Goal: Transaction & Acquisition: Book appointment/travel/reservation

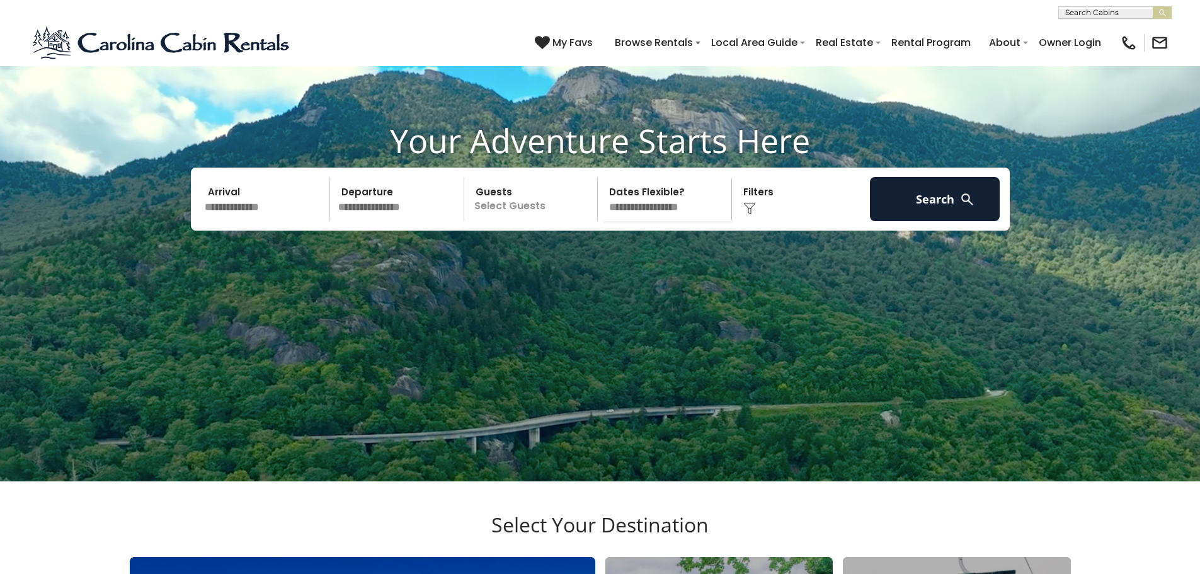
scroll to position [126, 0]
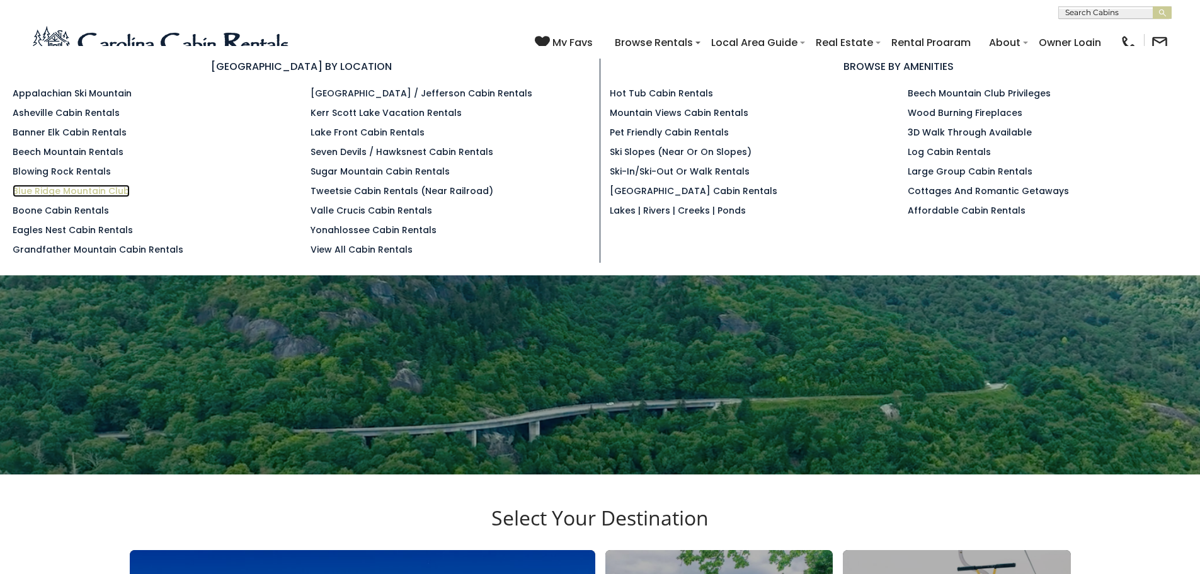
click at [53, 190] on link "Blue Ridge Mountain Club" at bounding box center [71, 191] width 117 height 13
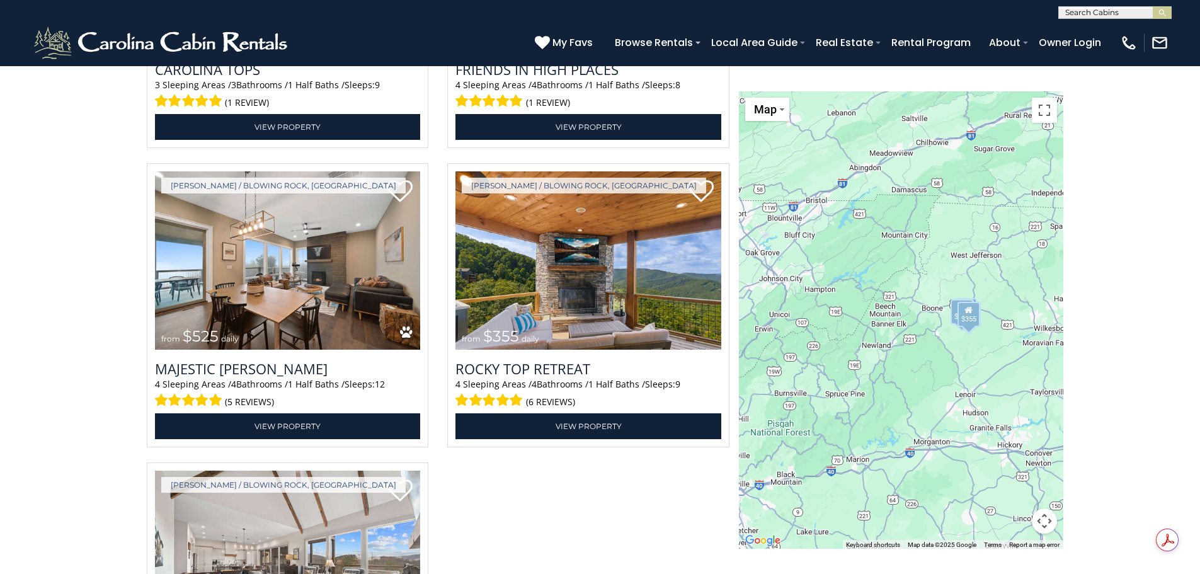
scroll to position [2583, 0]
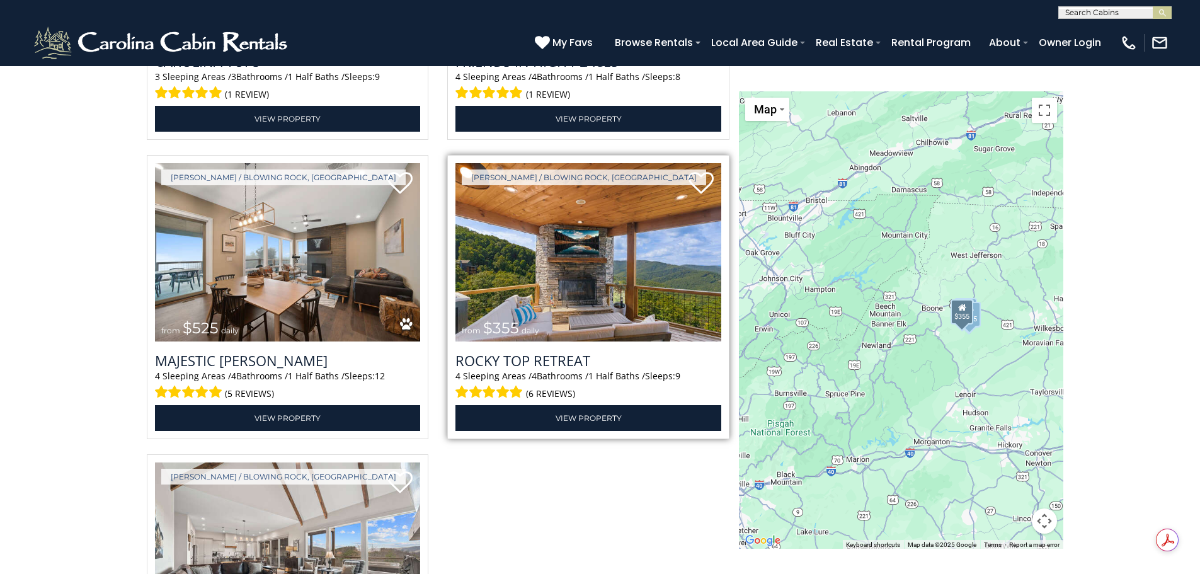
click at [577, 292] on img at bounding box center [589, 252] width 266 height 178
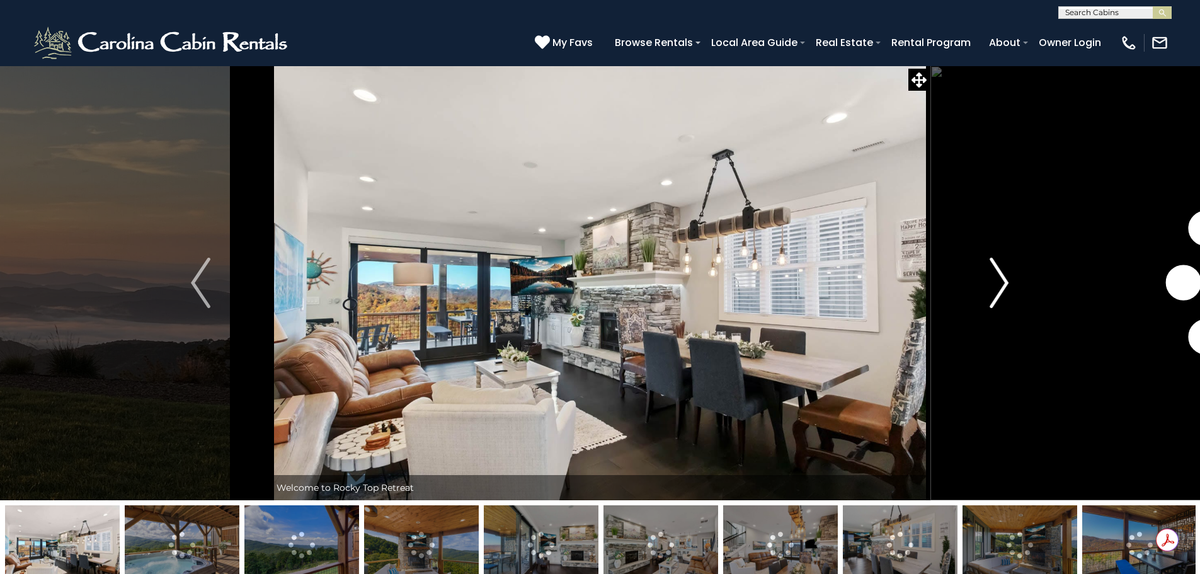
click at [1006, 281] on img "Next" at bounding box center [999, 283] width 19 height 50
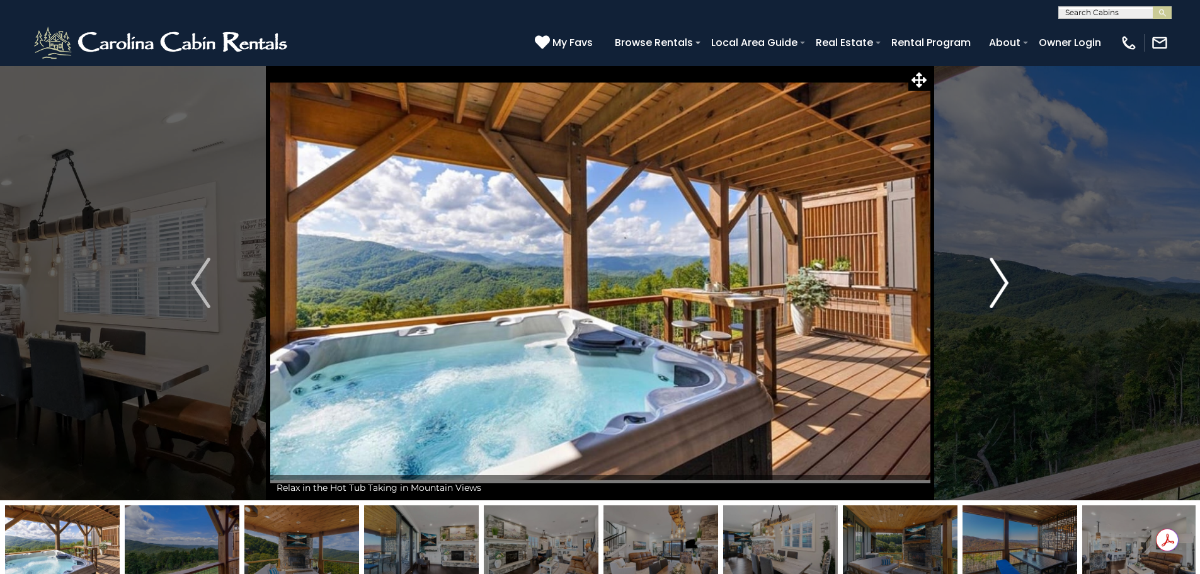
click at [1006, 281] on img "Next" at bounding box center [999, 283] width 19 height 50
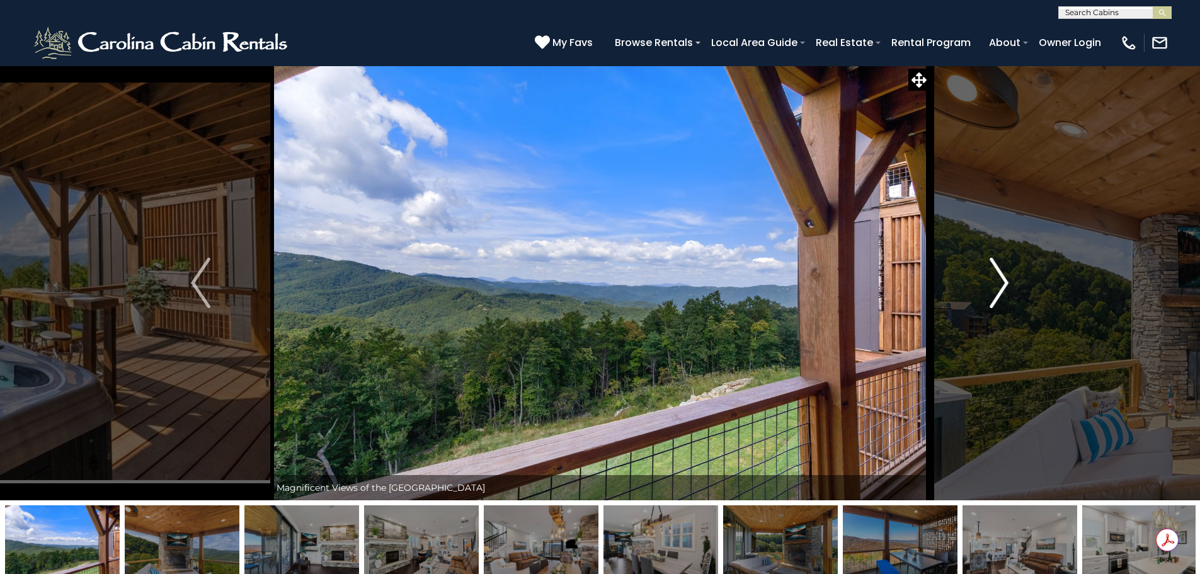
click at [1006, 281] on img "Next" at bounding box center [999, 283] width 19 height 50
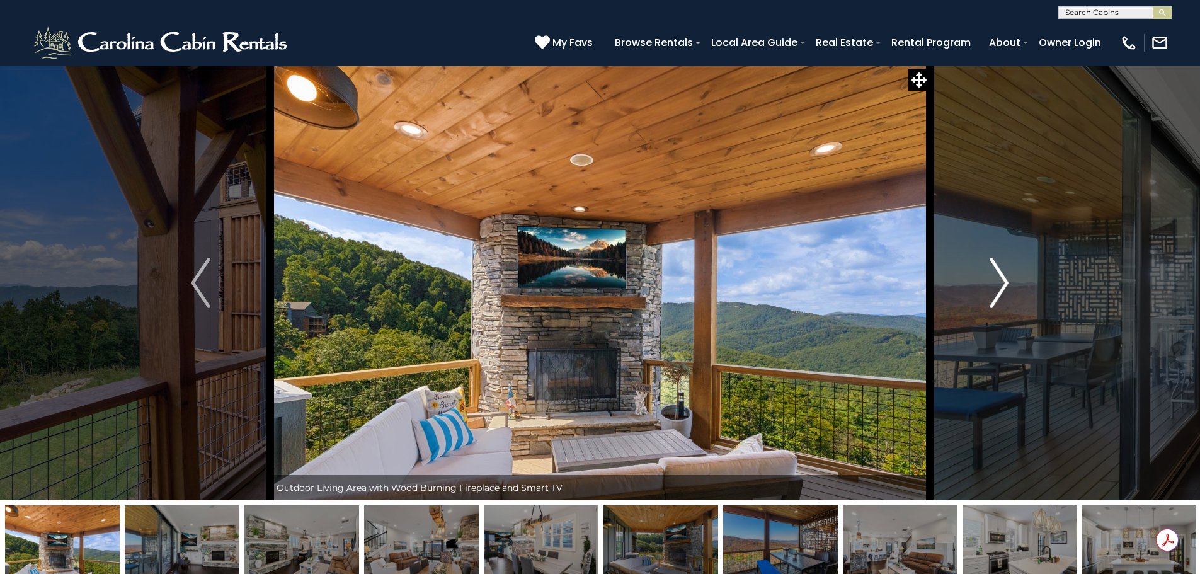
click at [1006, 281] on img "Next" at bounding box center [999, 283] width 19 height 50
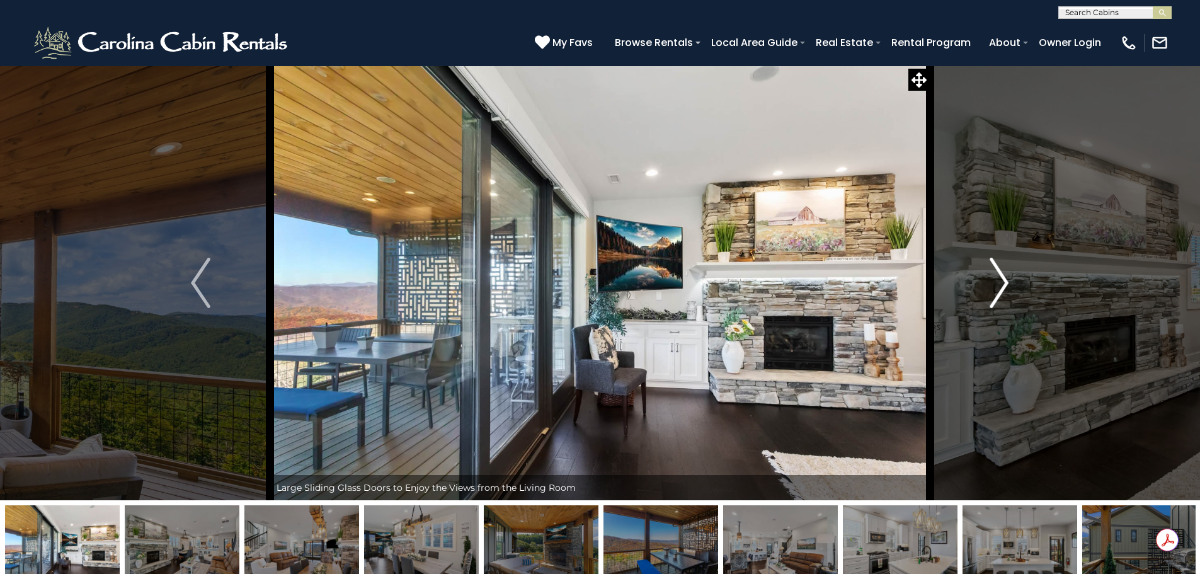
click at [1006, 281] on img "Next" at bounding box center [999, 283] width 19 height 50
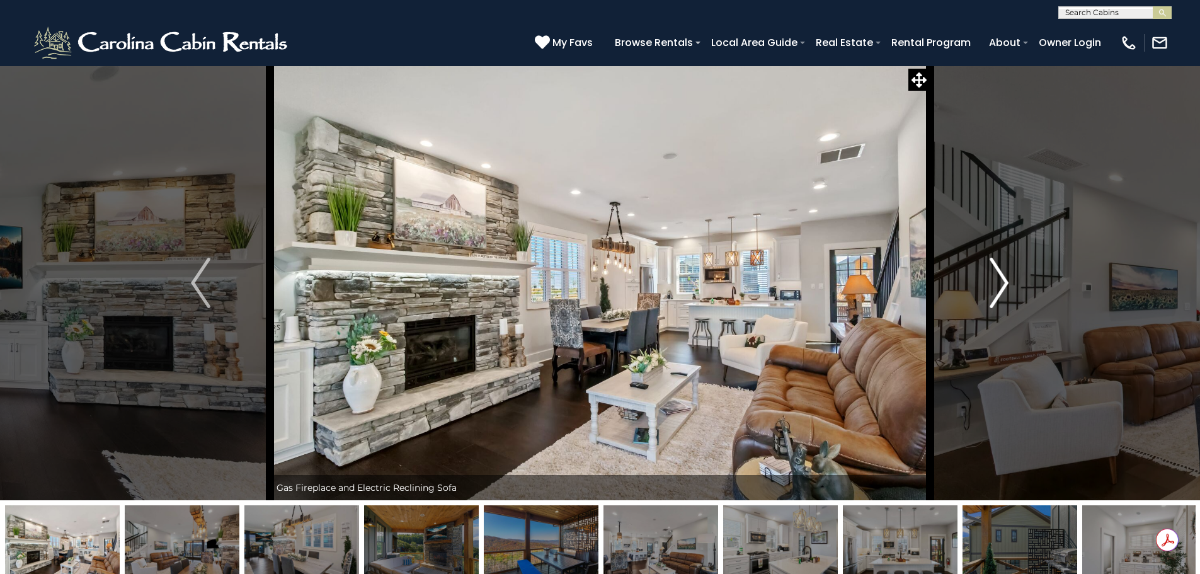
click at [1006, 281] on img "Next" at bounding box center [999, 283] width 19 height 50
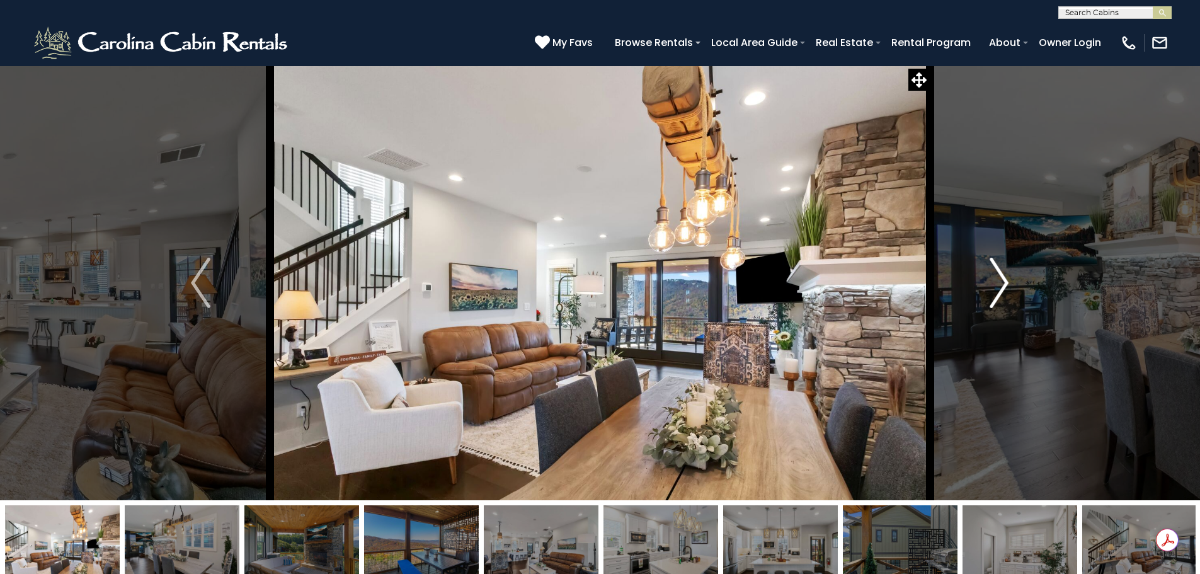
click at [1006, 281] on img "Next" at bounding box center [999, 283] width 19 height 50
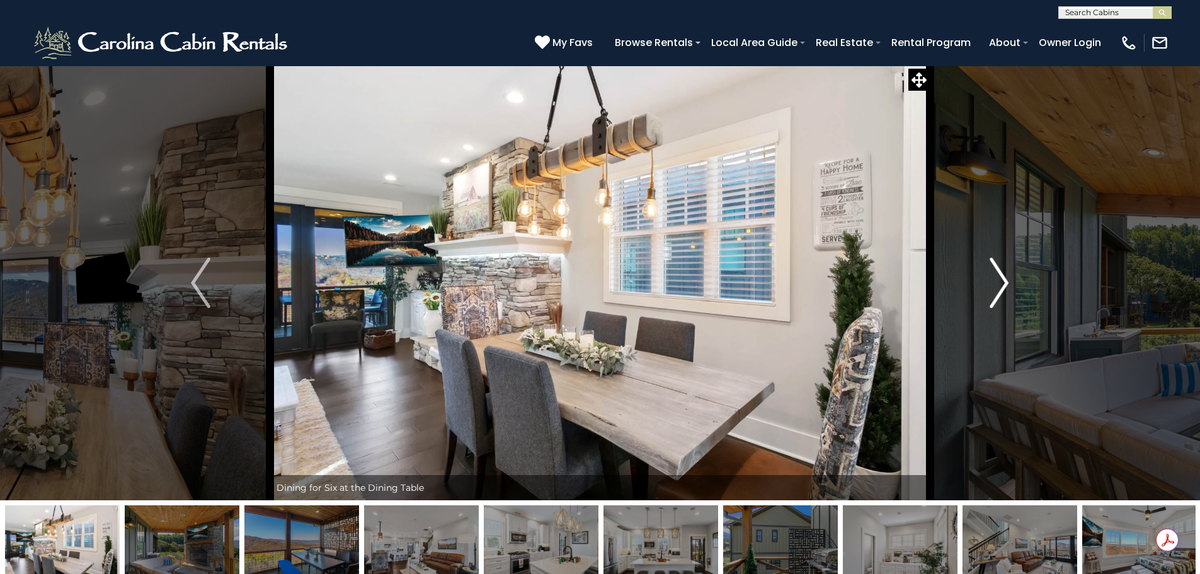
click at [1006, 281] on img "Next" at bounding box center [999, 283] width 19 height 50
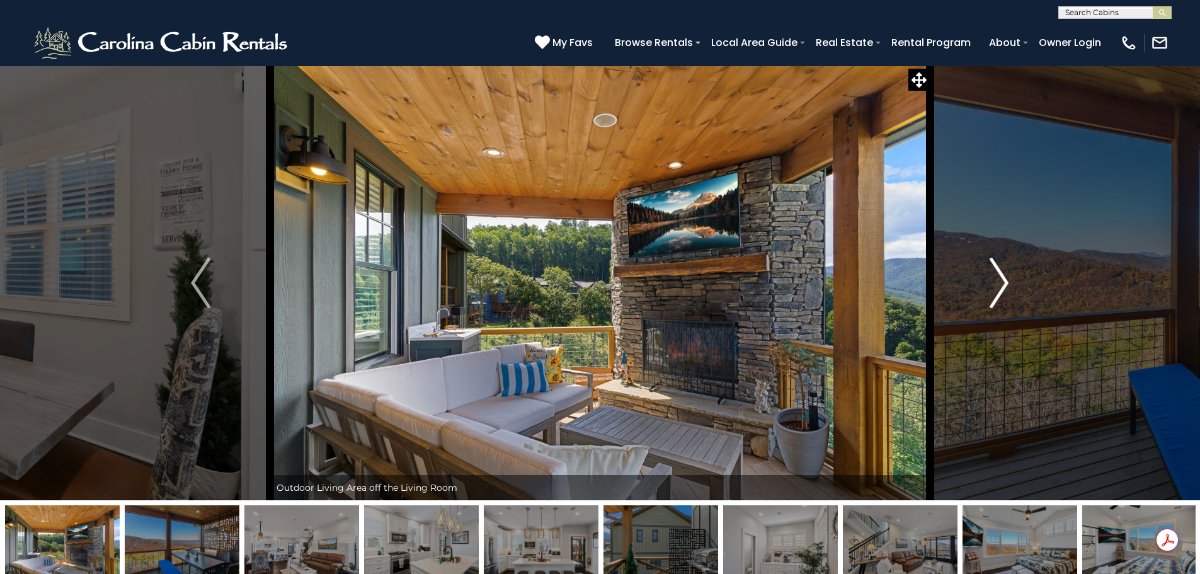
click at [1006, 280] on img "Next" at bounding box center [999, 283] width 19 height 50
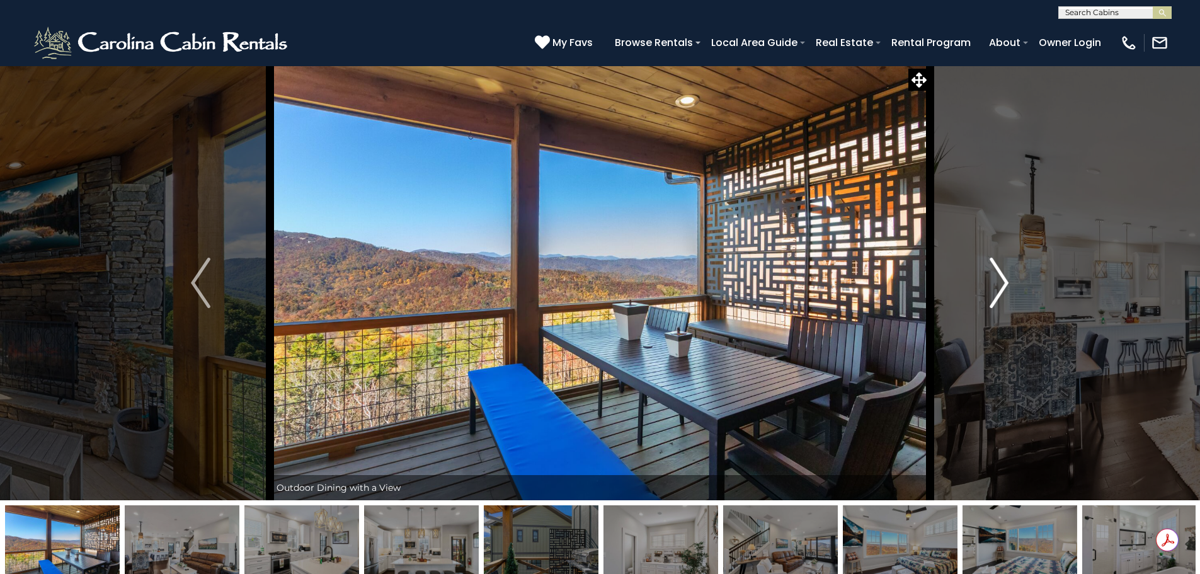
click at [1006, 279] on img "Next" at bounding box center [999, 283] width 19 height 50
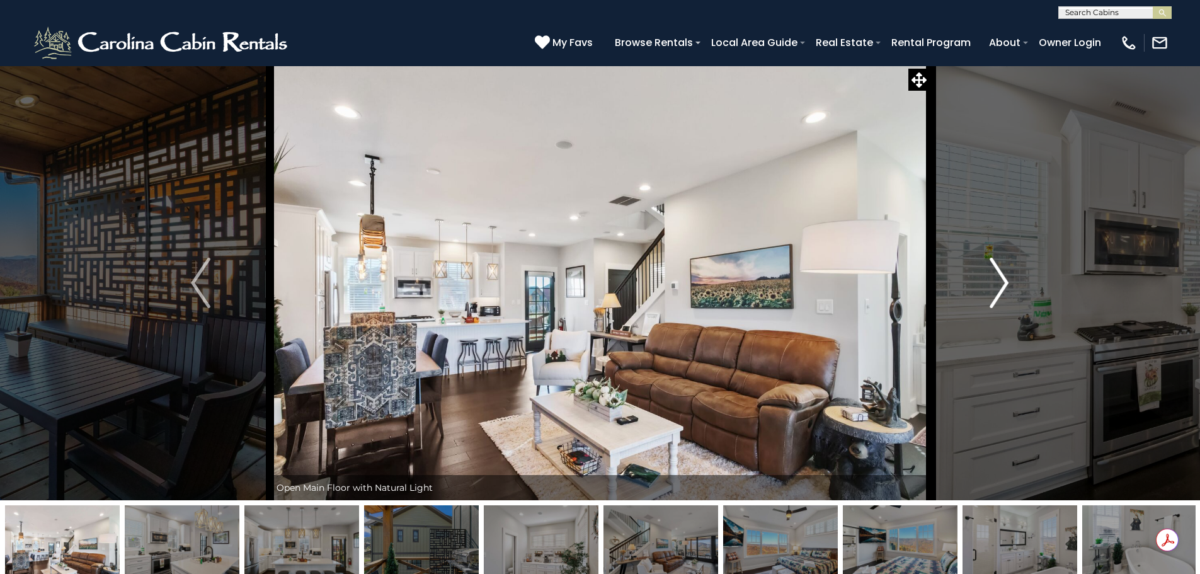
click at [1002, 280] on img "Next" at bounding box center [999, 283] width 19 height 50
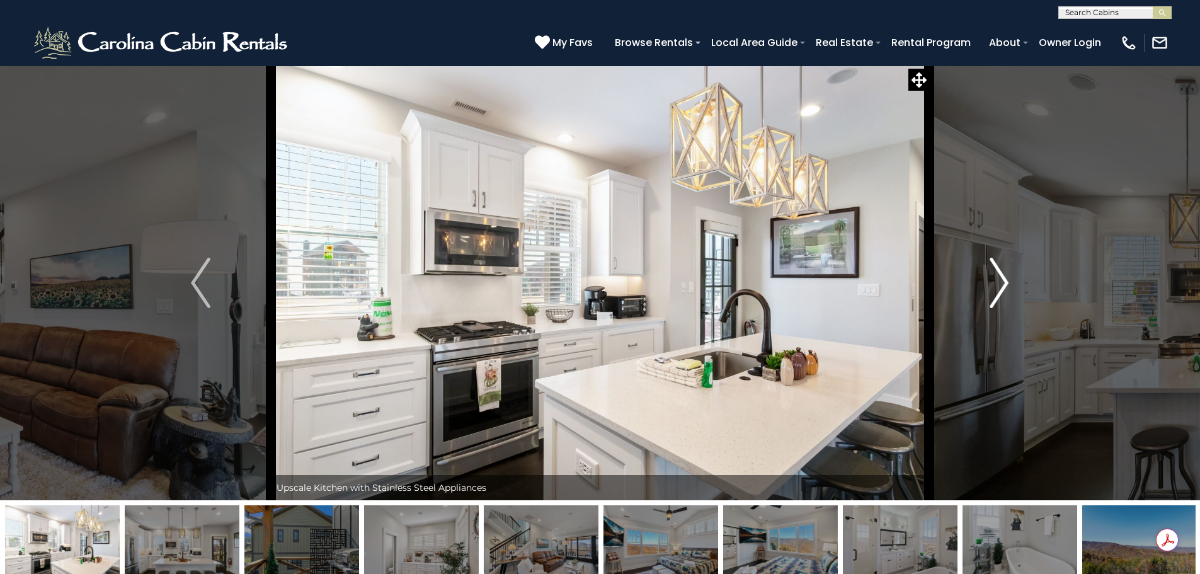
click at [1002, 280] on img "Next" at bounding box center [999, 283] width 19 height 50
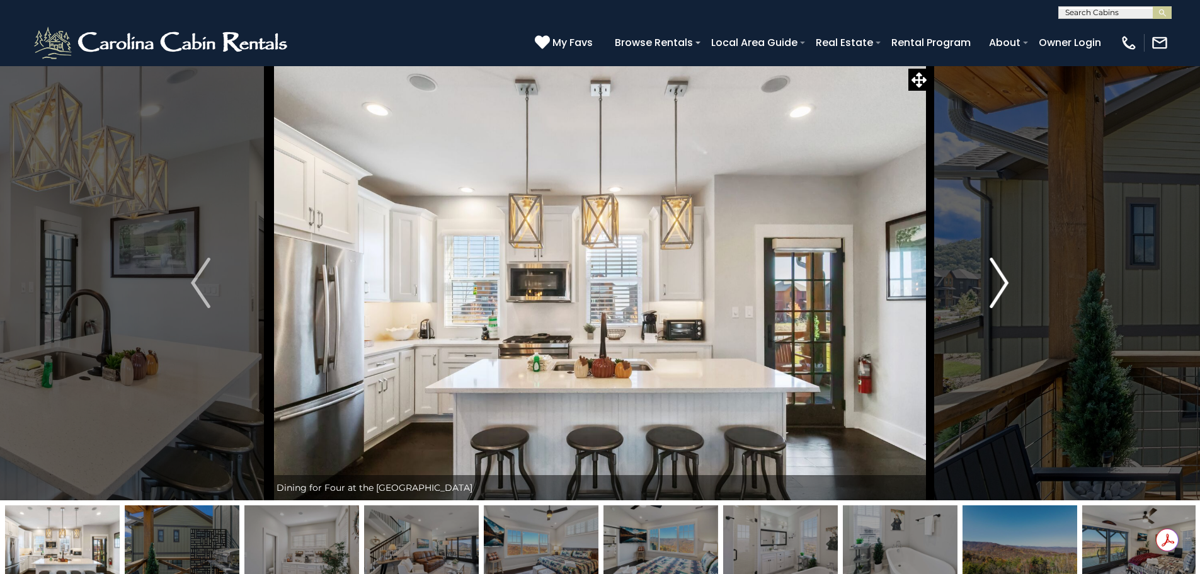
click at [1002, 280] on img "Next" at bounding box center [999, 283] width 19 height 50
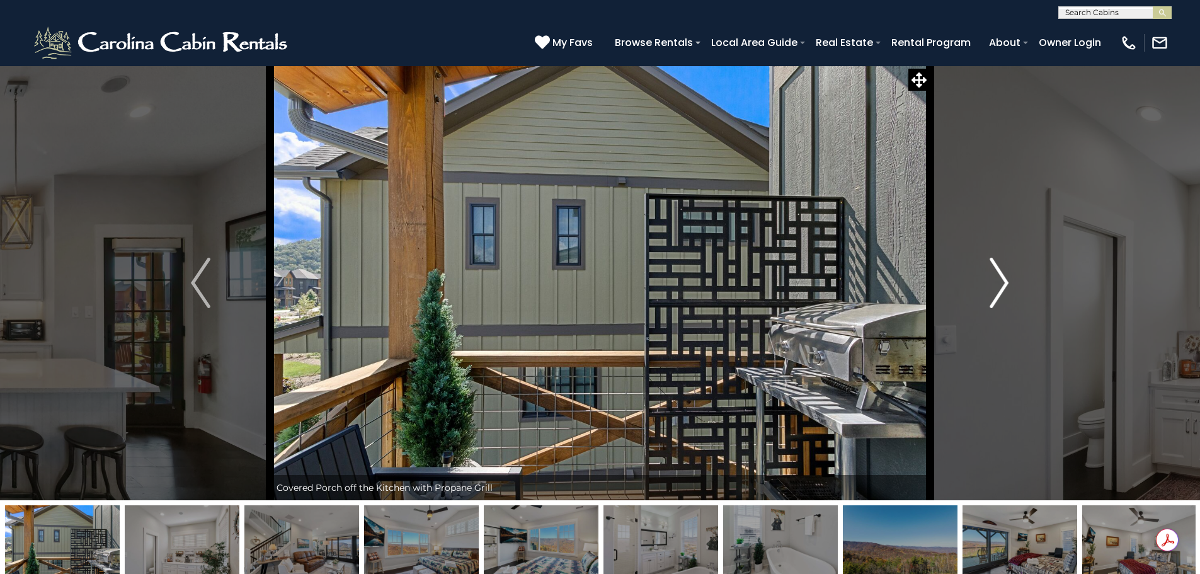
click at [1002, 280] on img "Next" at bounding box center [999, 283] width 19 height 50
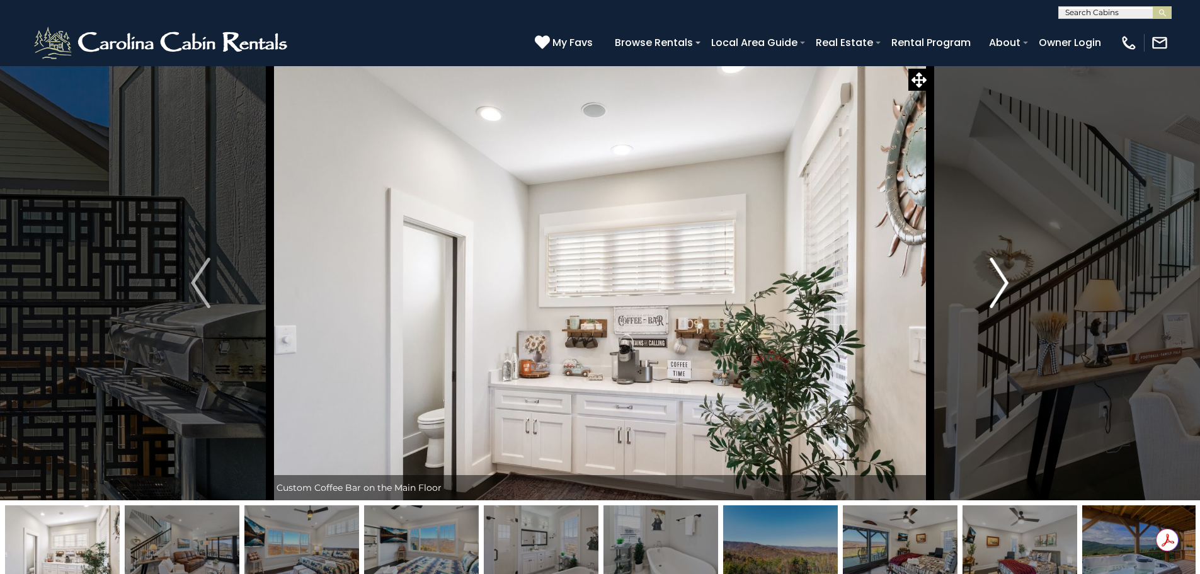
click at [1002, 280] on img "Next" at bounding box center [999, 283] width 19 height 50
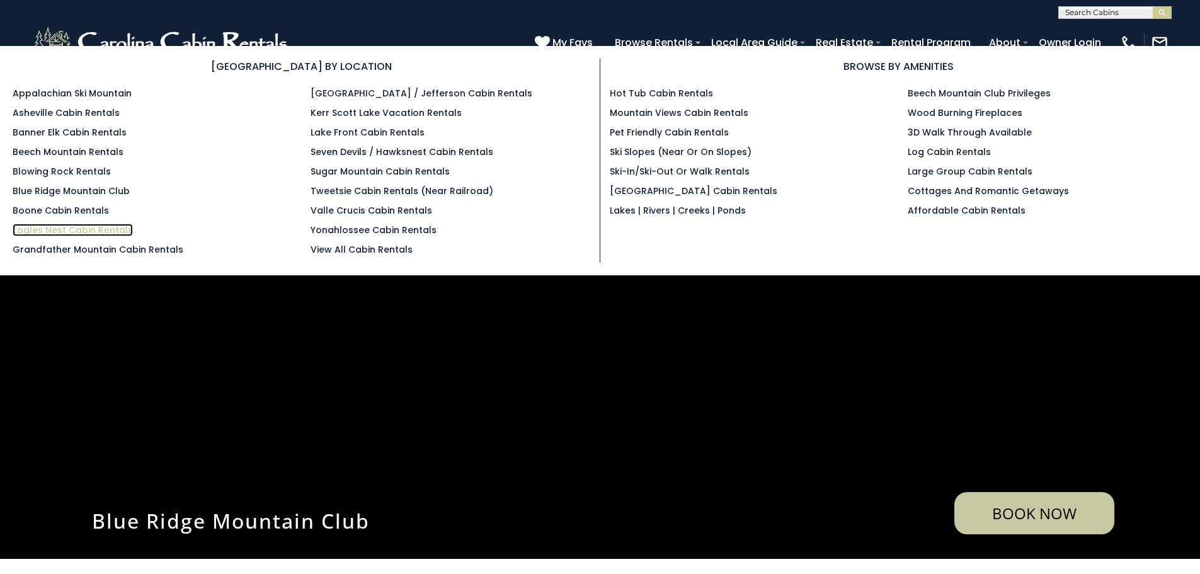
click at [45, 227] on link "Eagles Nest Cabin Rentals" at bounding box center [73, 230] width 120 height 13
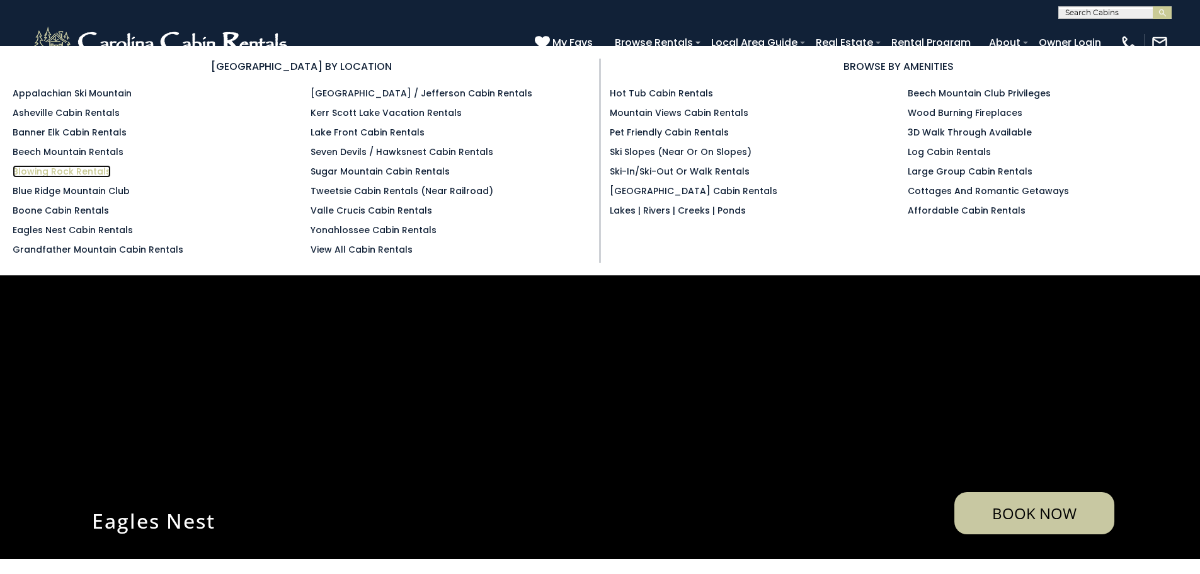
click at [33, 171] on link "Blowing Rock Rentals" at bounding box center [62, 171] width 98 height 13
click at [37, 114] on link "Asheville Cabin Rentals" at bounding box center [66, 112] width 107 height 13
click at [342, 155] on link "Seven Devils / Hawksnest Cabin Rentals" at bounding box center [402, 152] width 183 height 13
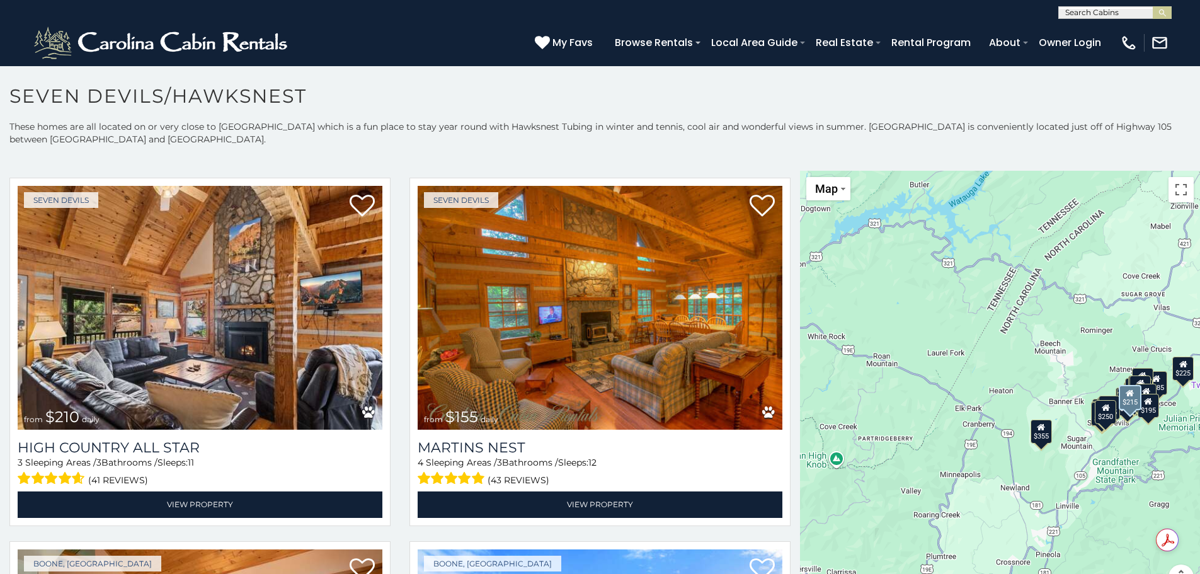
scroll to position [4474, 0]
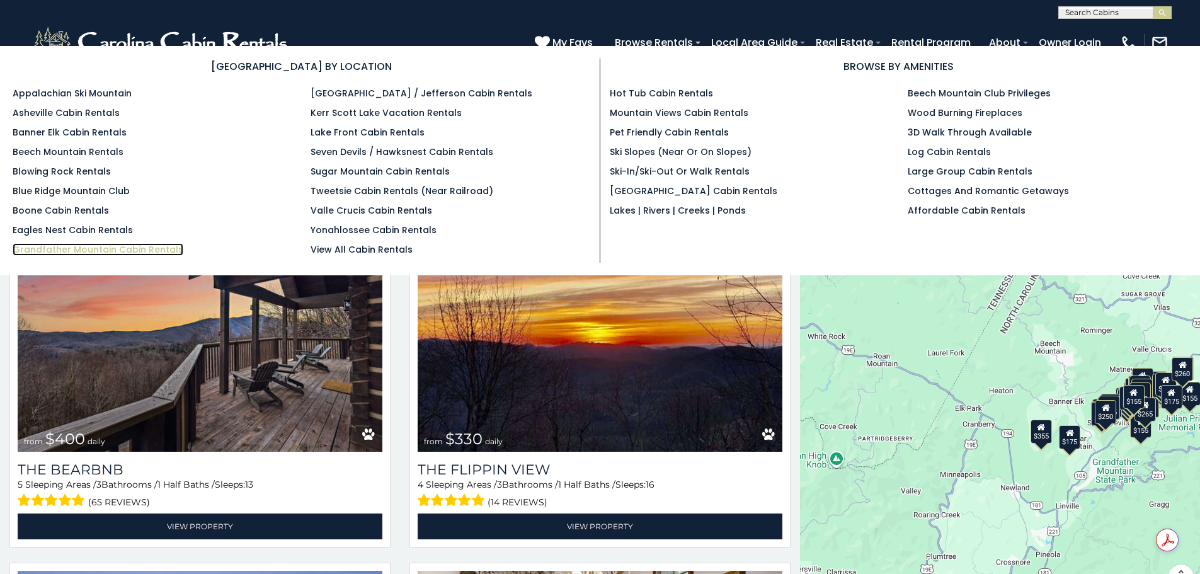
click at [44, 245] on link "Grandfather Mountain Cabin Rentals" at bounding box center [98, 249] width 171 height 13
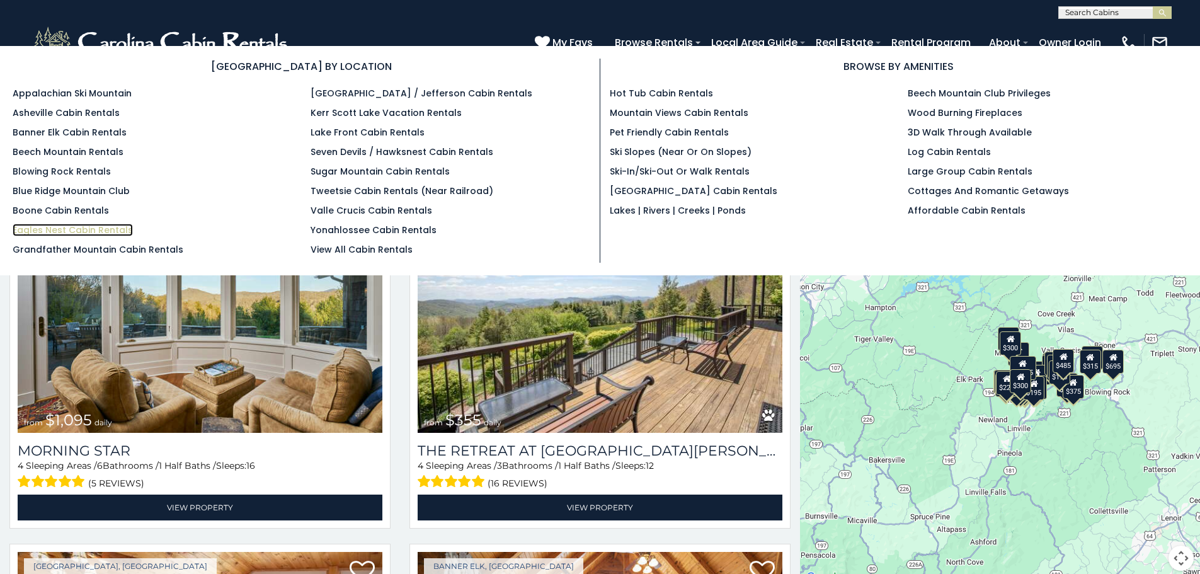
click at [53, 227] on link "Eagles Nest Cabin Rentals" at bounding box center [73, 230] width 120 height 13
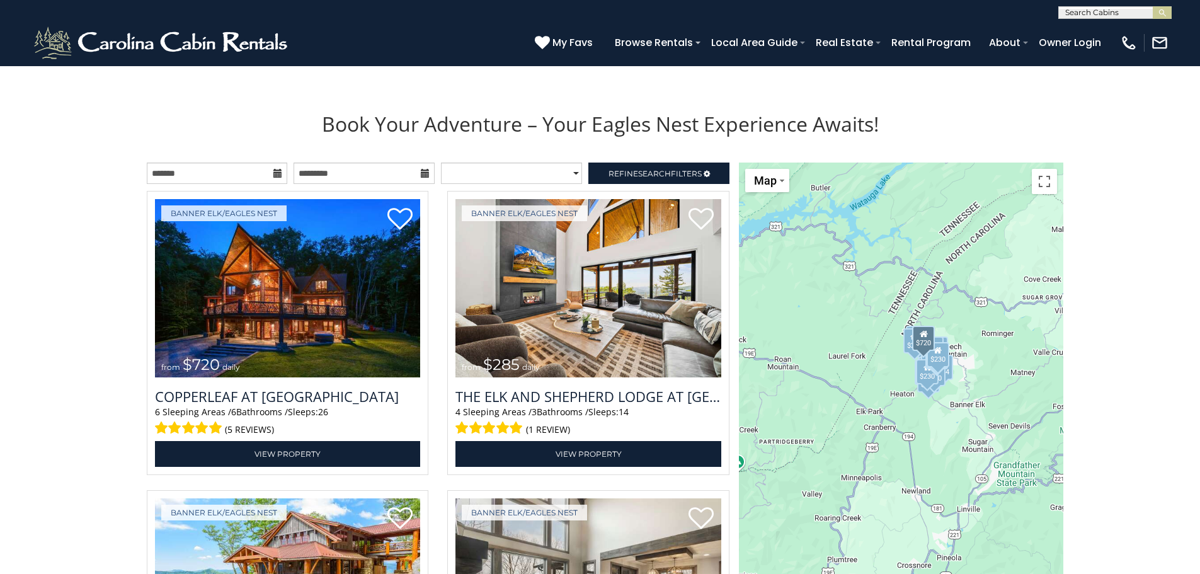
scroll to position [1386, 0]
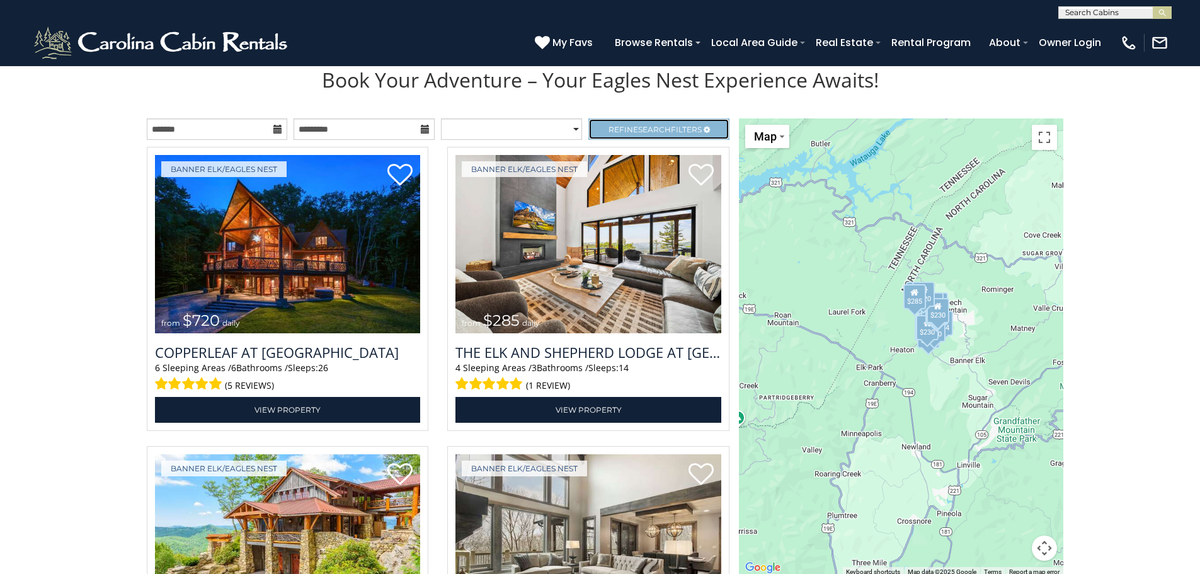
click at [658, 125] on span "Search" at bounding box center [654, 129] width 33 height 9
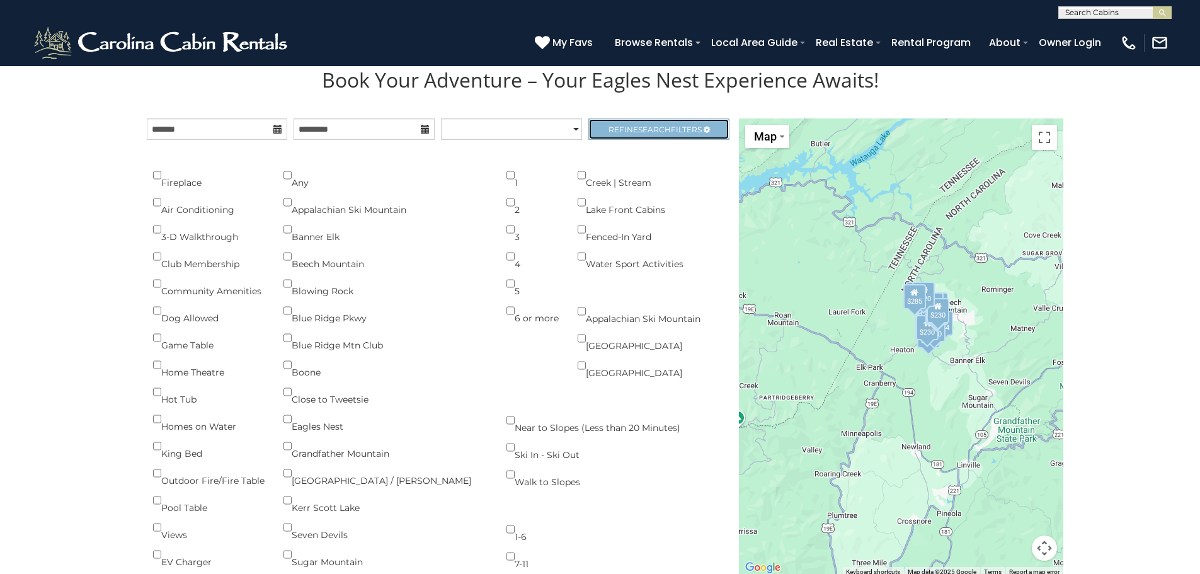
click at [658, 123] on link "Refine Search Filters" at bounding box center [659, 128] width 141 height 21
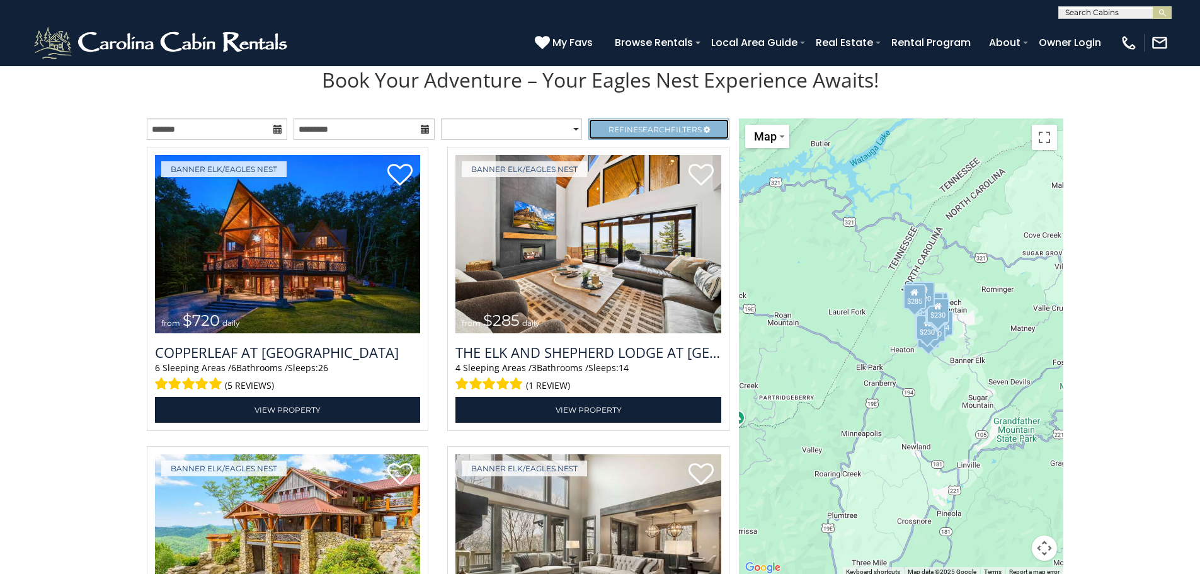
click at [637, 120] on link "Refine Search Filters" at bounding box center [659, 128] width 141 height 21
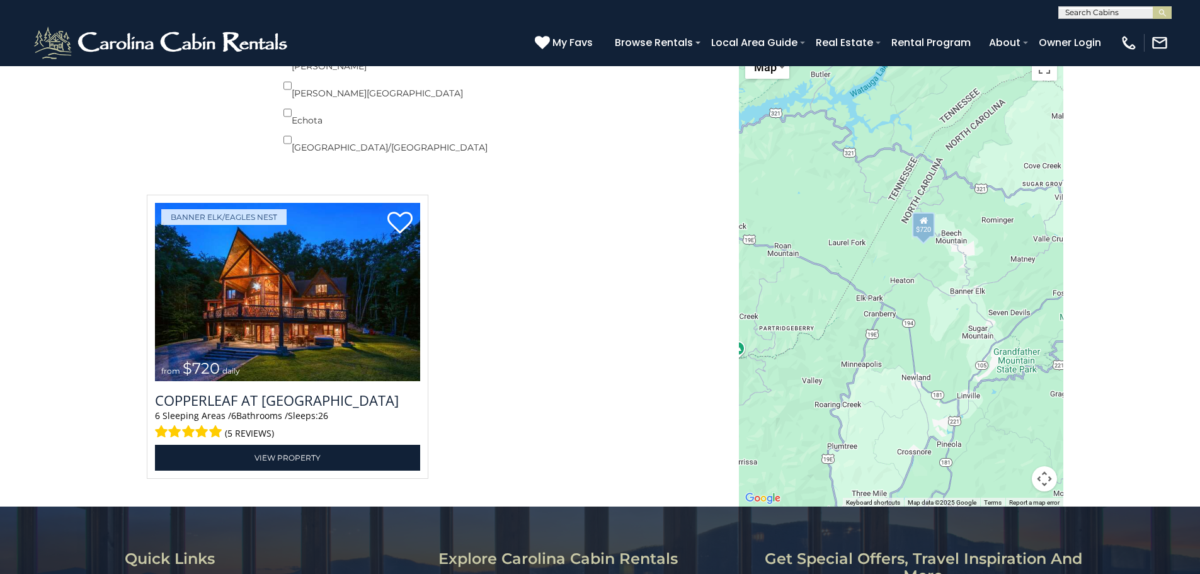
scroll to position [2016, 0]
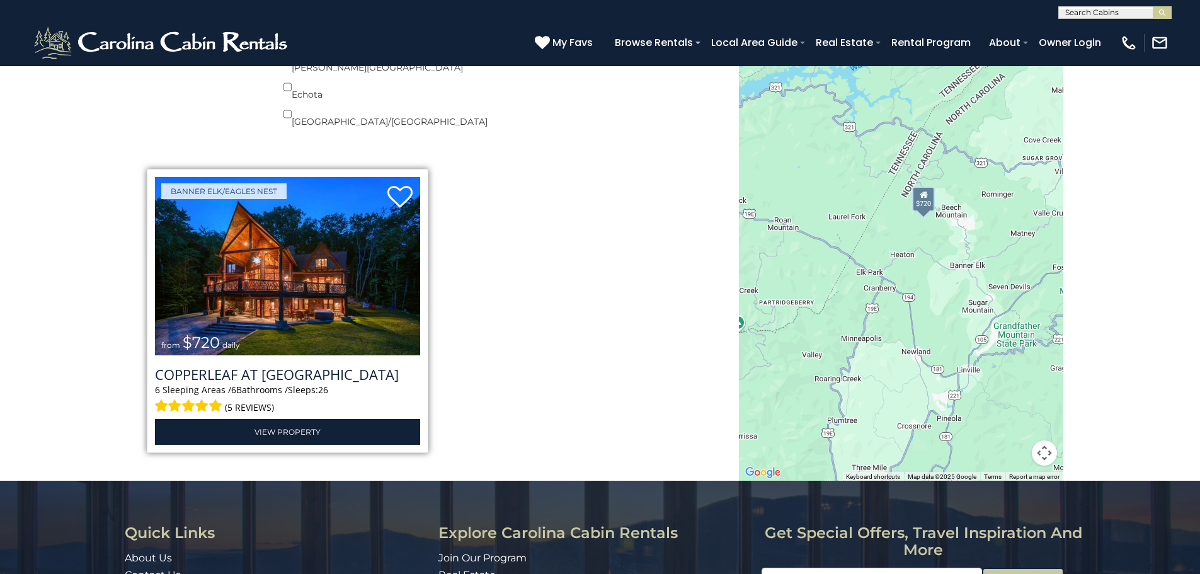
click at [267, 273] on img at bounding box center [288, 266] width 266 height 178
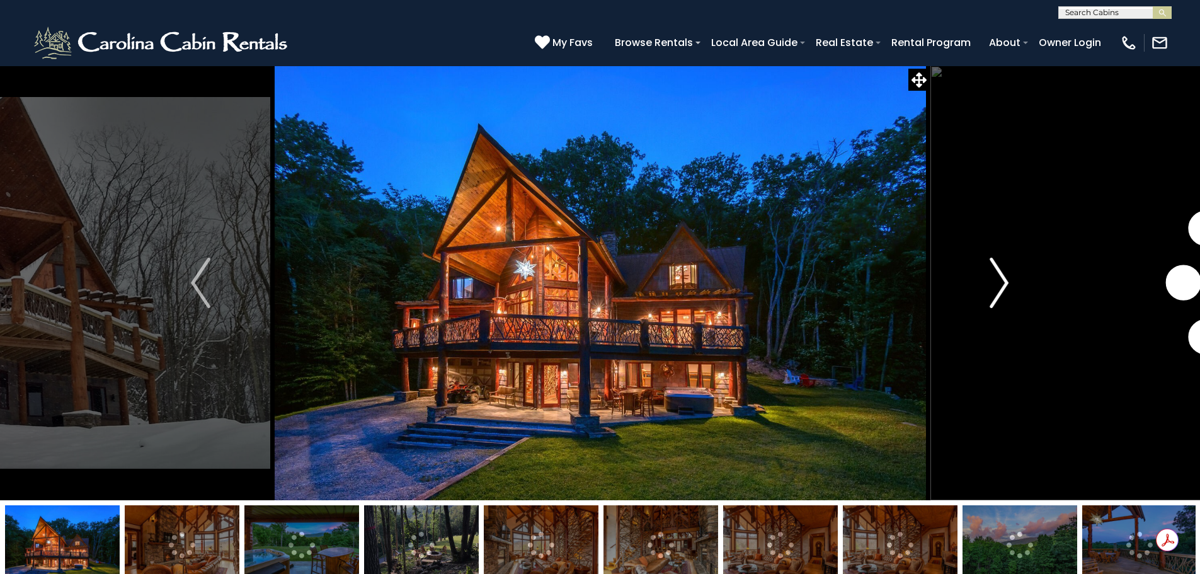
click at [1001, 267] on img "Next" at bounding box center [999, 283] width 19 height 50
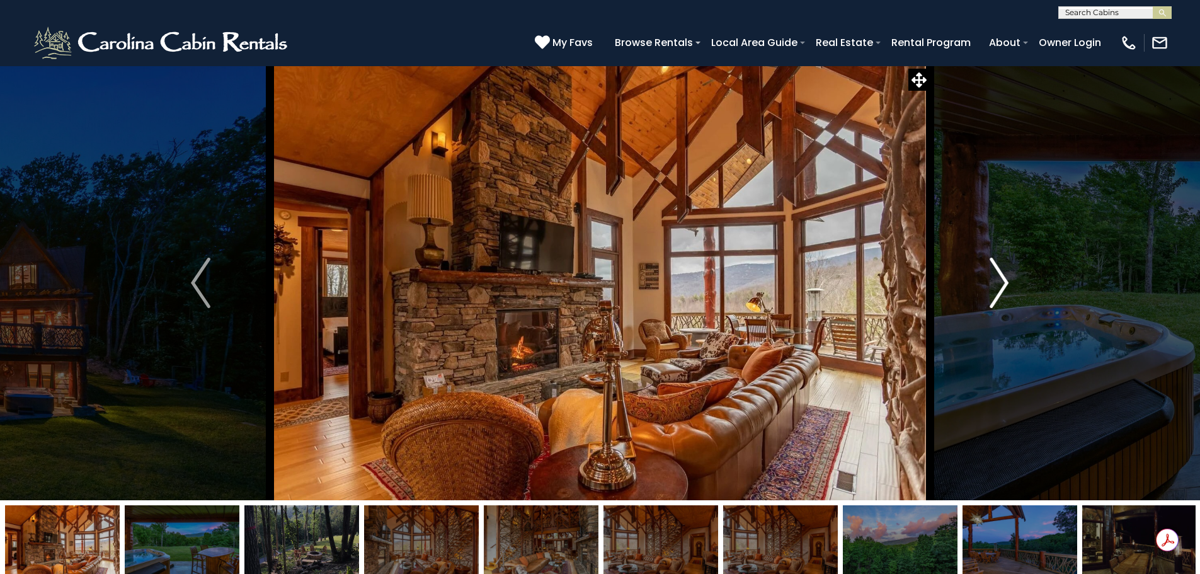
click at [999, 268] on img "Next" at bounding box center [999, 283] width 19 height 50
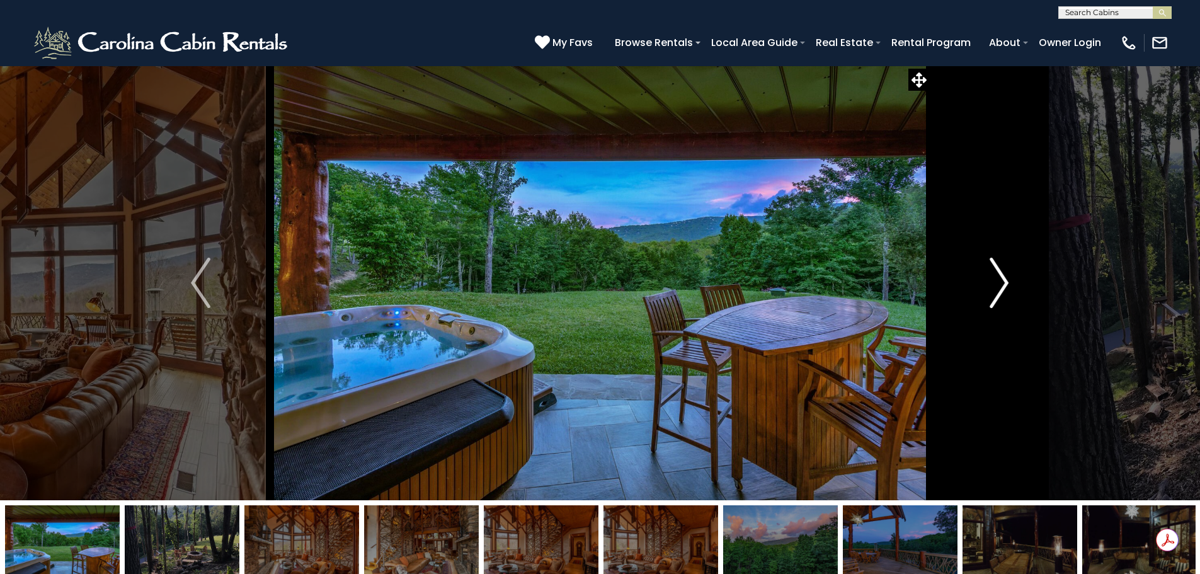
click at [999, 268] on img "Next" at bounding box center [999, 283] width 19 height 50
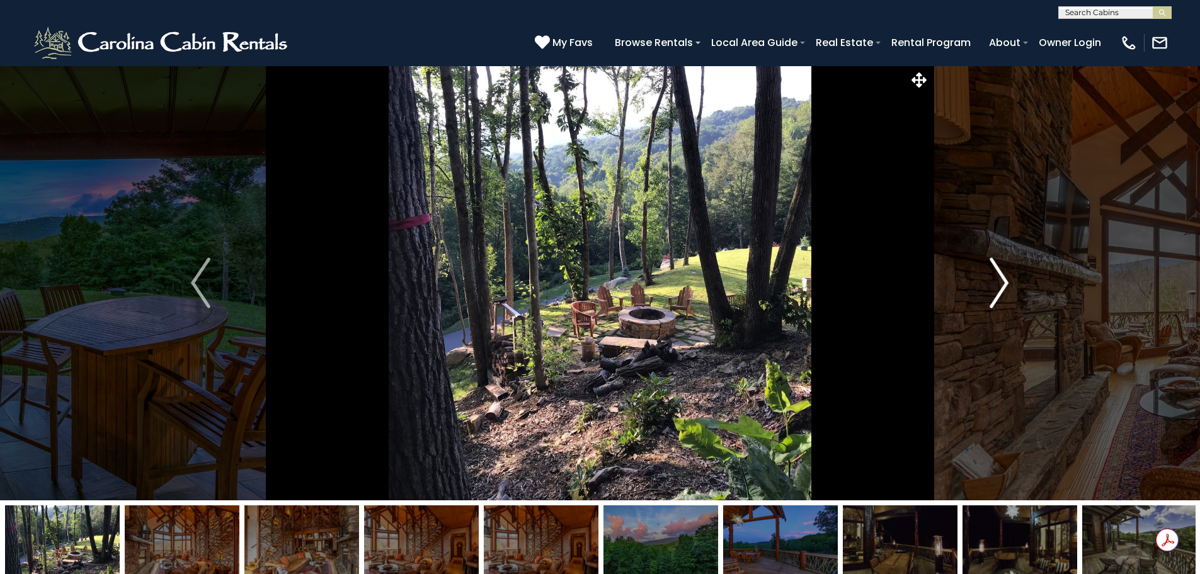
click at [999, 268] on img "Next" at bounding box center [999, 283] width 19 height 50
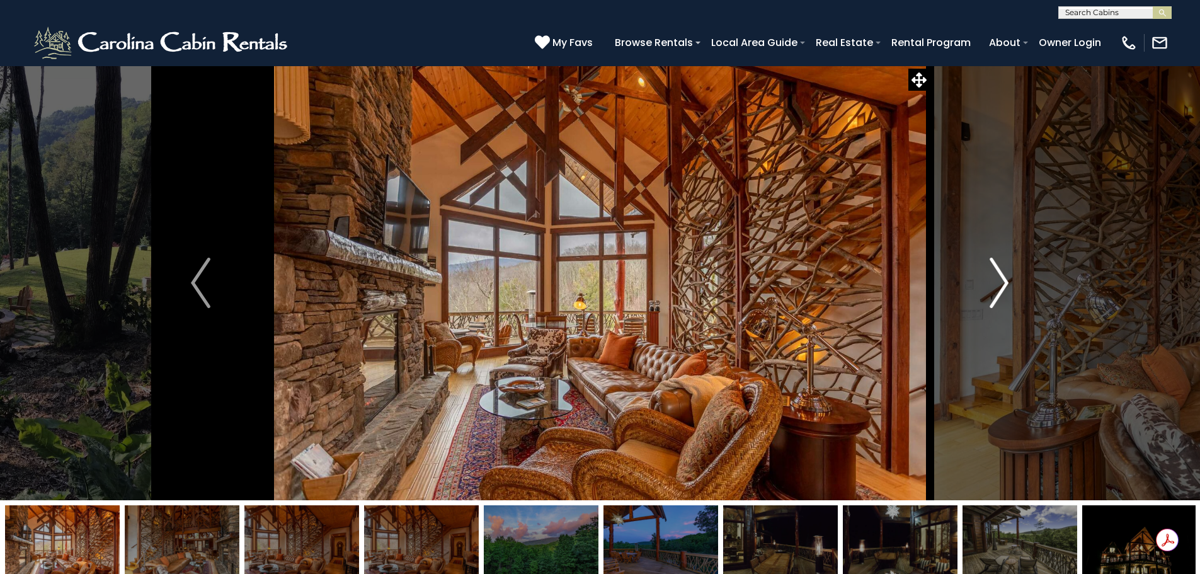
click at [999, 268] on img "Next" at bounding box center [999, 283] width 19 height 50
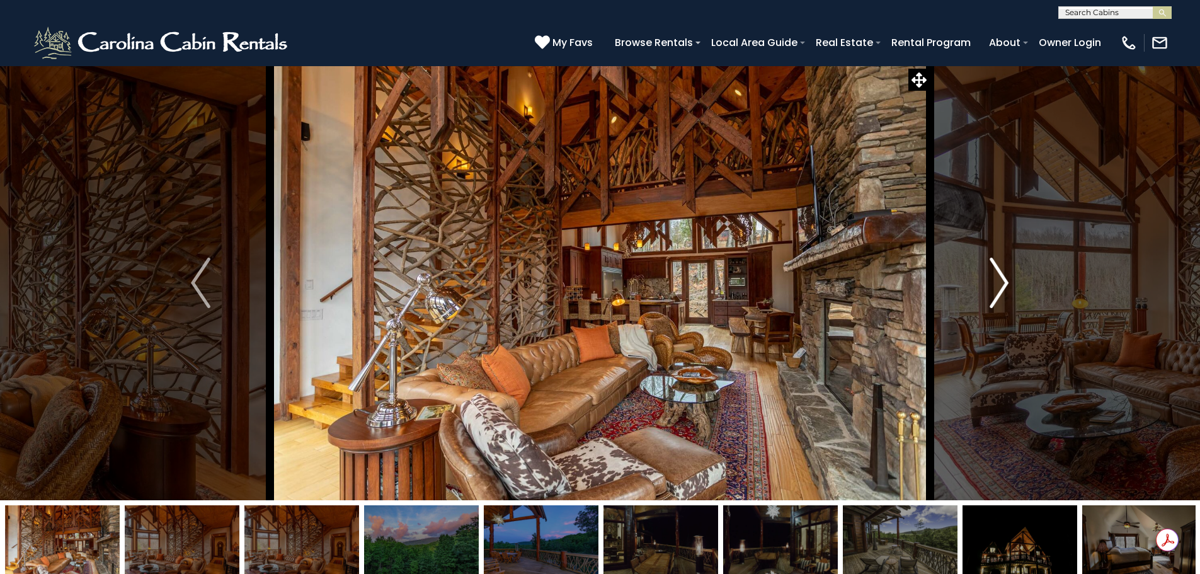
click at [999, 268] on img "Next" at bounding box center [999, 283] width 19 height 50
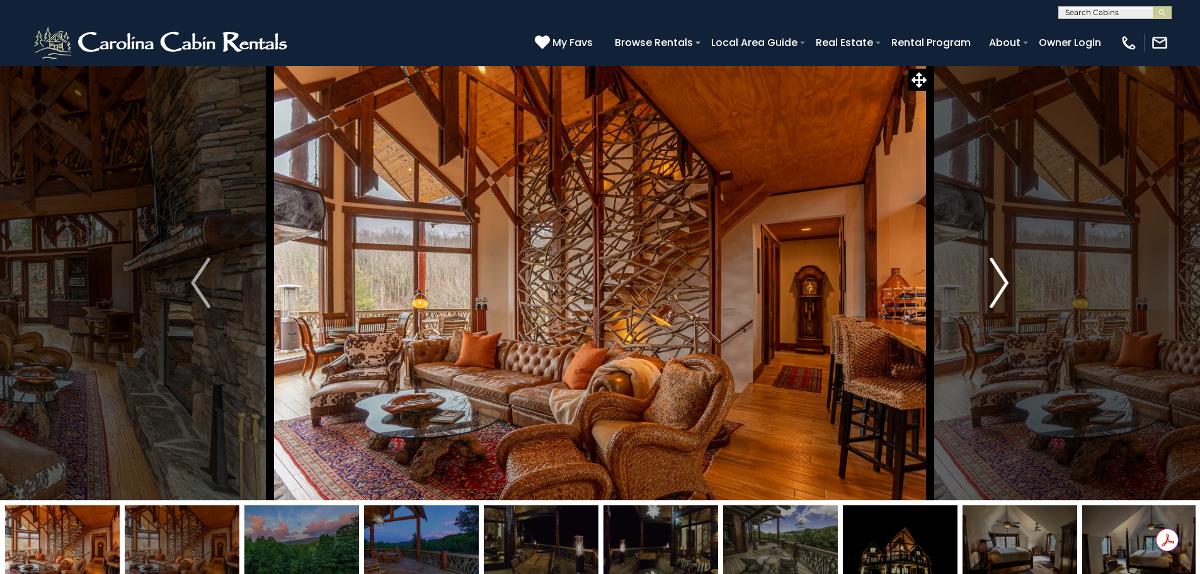
click at [999, 268] on img "Next" at bounding box center [999, 283] width 19 height 50
